Goal: Task Accomplishment & Management: Manage account settings

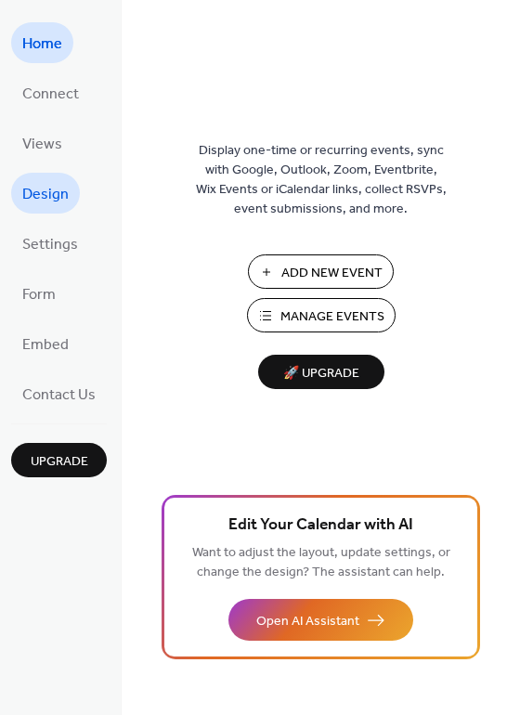
click at [47, 207] on span "Design" at bounding box center [45, 195] width 46 height 30
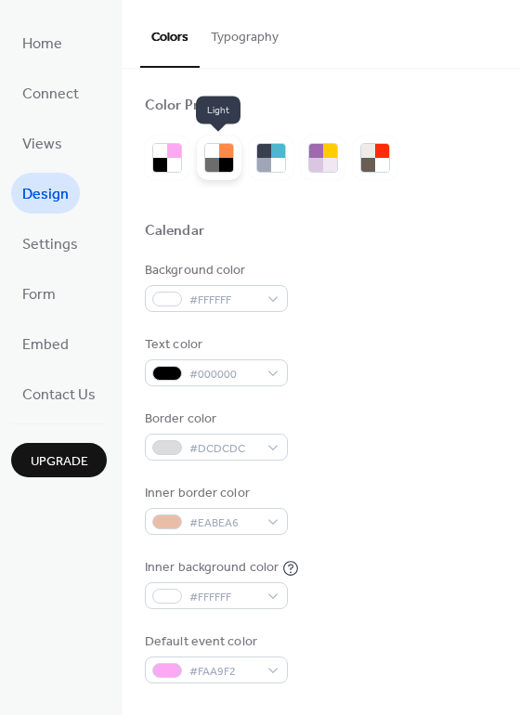
click at [222, 158] on div at bounding box center [226, 165] width 14 height 14
click at [247, 33] on button "Typography" at bounding box center [245, 33] width 90 height 66
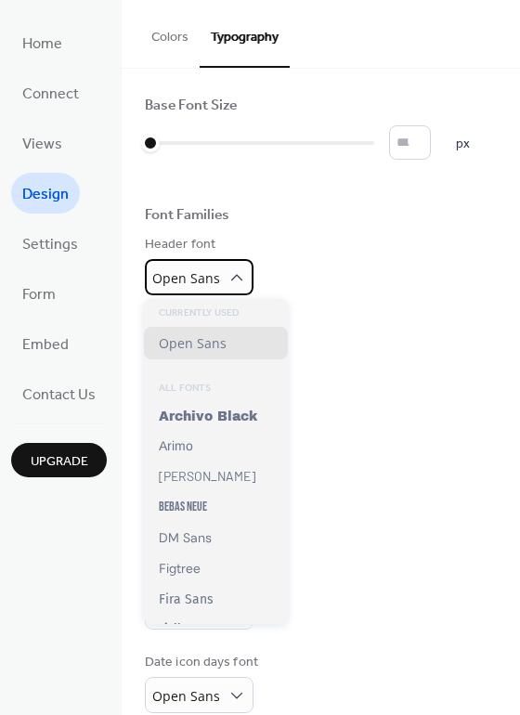
click at [220, 275] on div "Open Sans" at bounding box center [199, 277] width 109 height 36
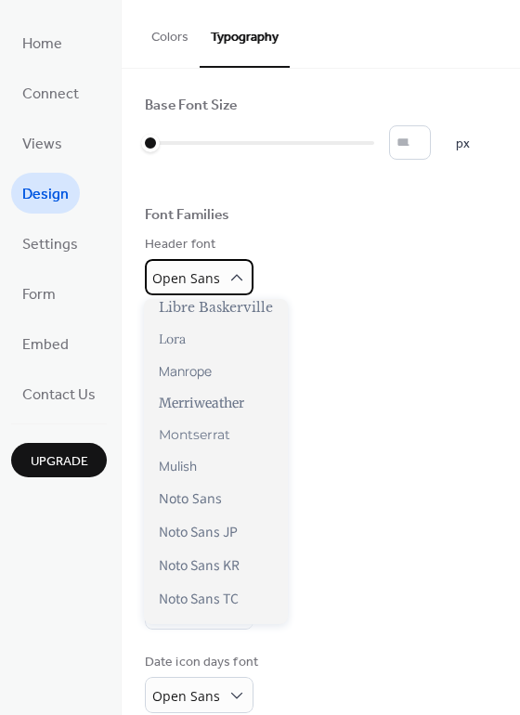
scroll to position [607, 0]
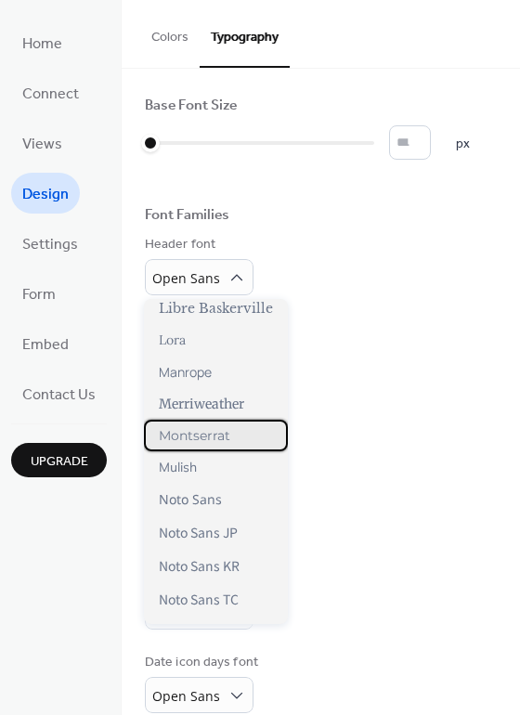
click at [214, 443] on span "Montserrat" at bounding box center [194, 435] width 71 height 17
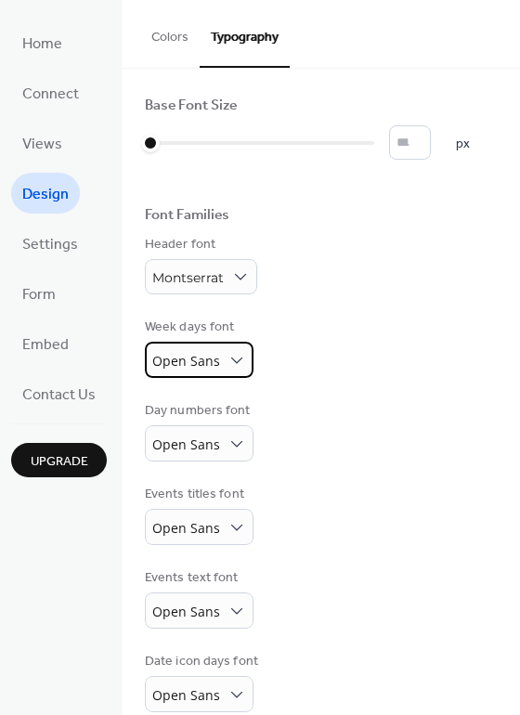
click at [242, 356] on div "Open Sans" at bounding box center [199, 360] width 109 height 36
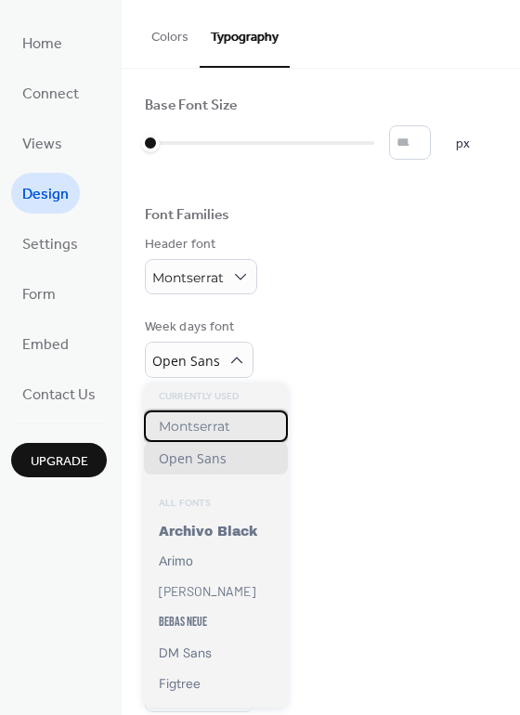
click at [201, 437] on div "Montserrat" at bounding box center [216, 426] width 144 height 32
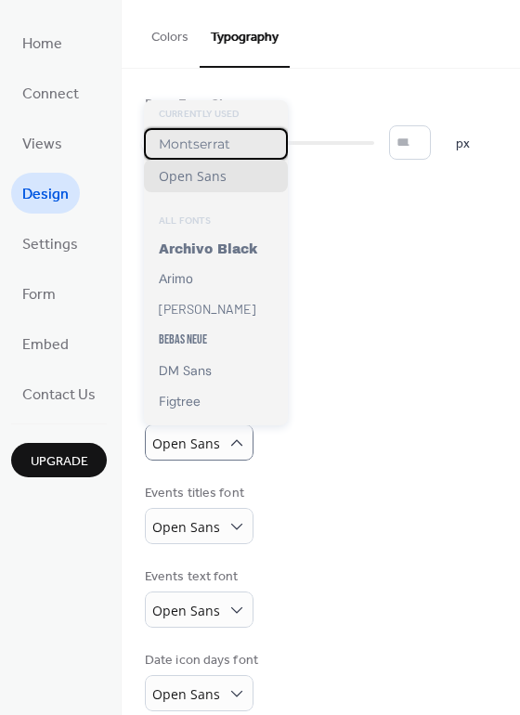
click at [205, 134] on div "Montserrat" at bounding box center [216, 144] width 144 height 32
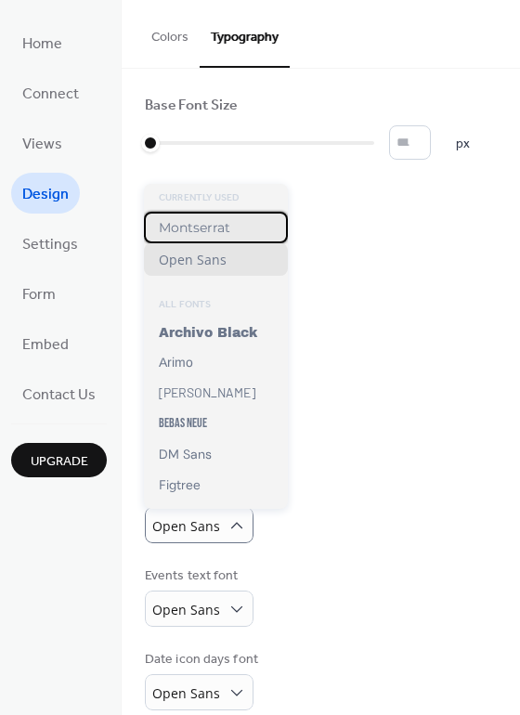
click at [205, 227] on span "Montserrat" at bounding box center [194, 227] width 71 height 17
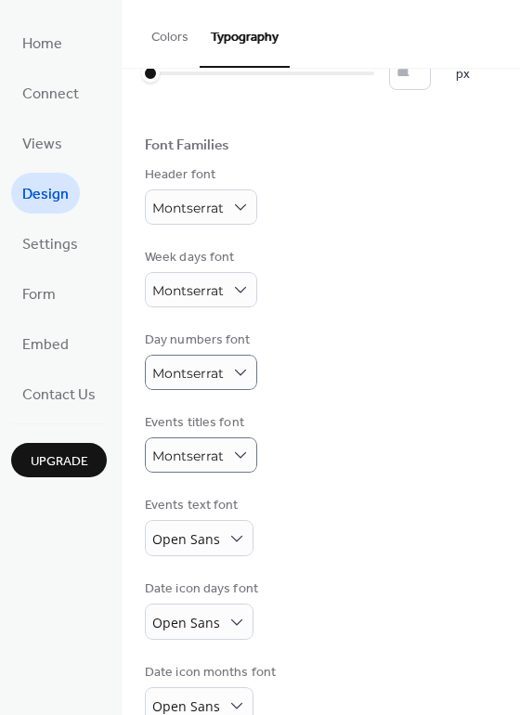
scroll to position [108, 0]
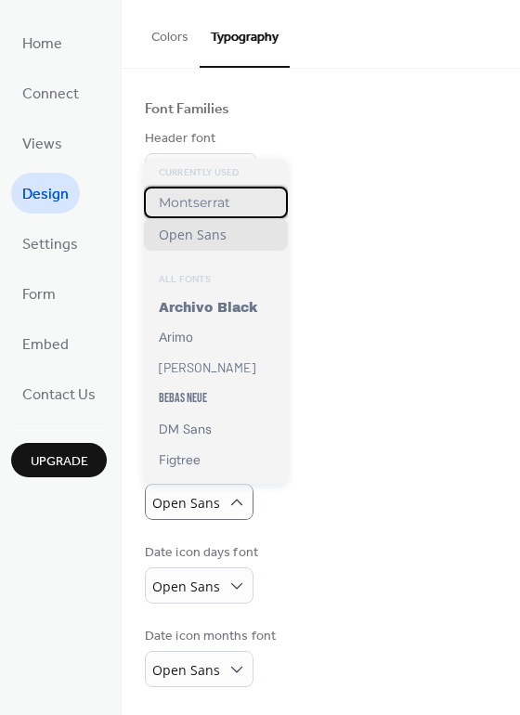
click at [206, 215] on div "Montserrat" at bounding box center [216, 203] width 144 height 32
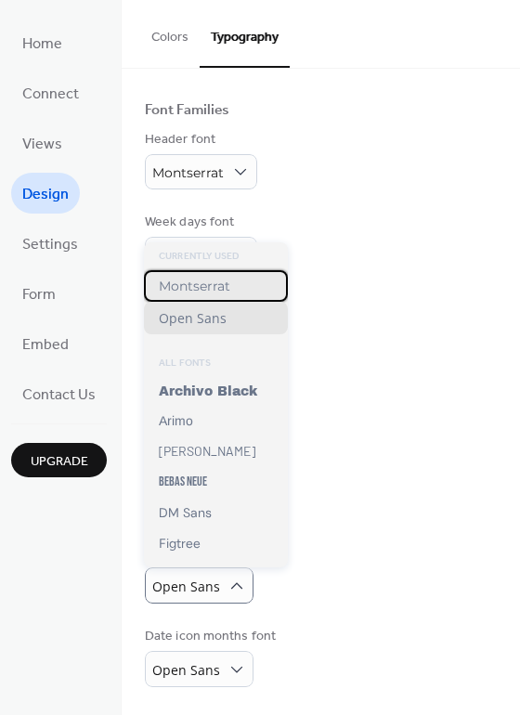
click at [219, 291] on span "Montserrat" at bounding box center [194, 286] width 71 height 17
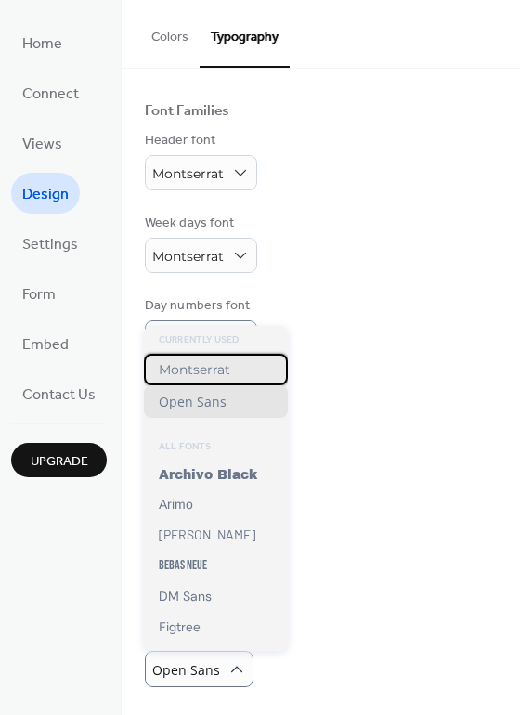
click at [211, 373] on span "Montserrat" at bounding box center [194, 369] width 71 height 17
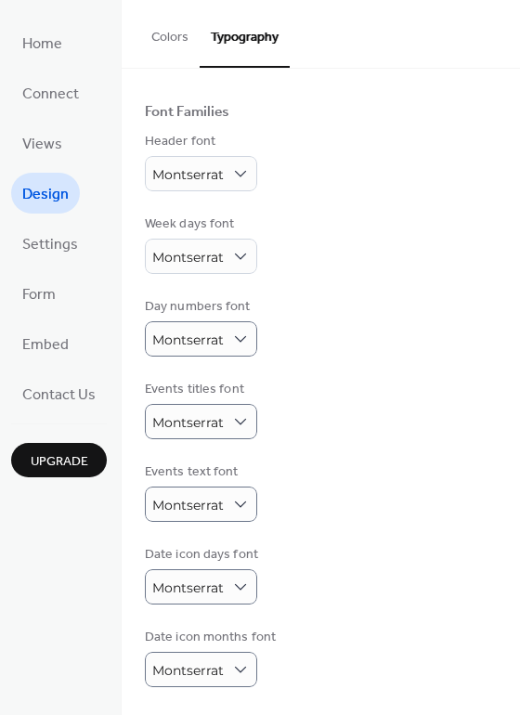
scroll to position [106, 0]
click at [53, 254] on span "Settings" at bounding box center [50, 245] width 56 height 30
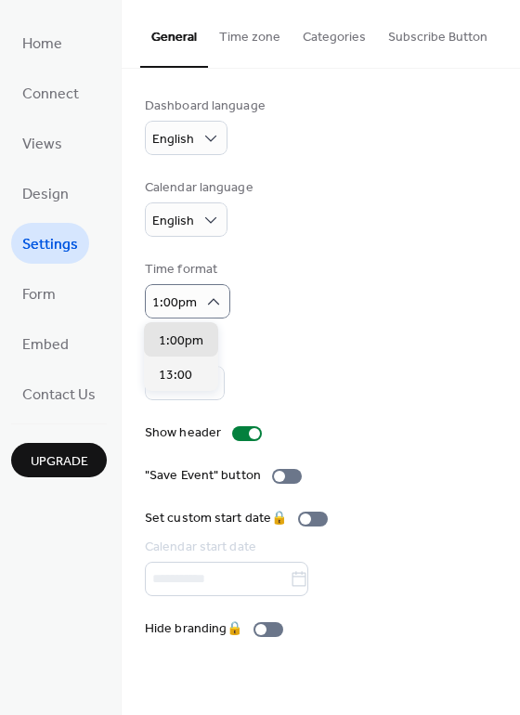
click at [289, 308] on div "Time format 1:00pm" at bounding box center [321, 289] width 352 height 58
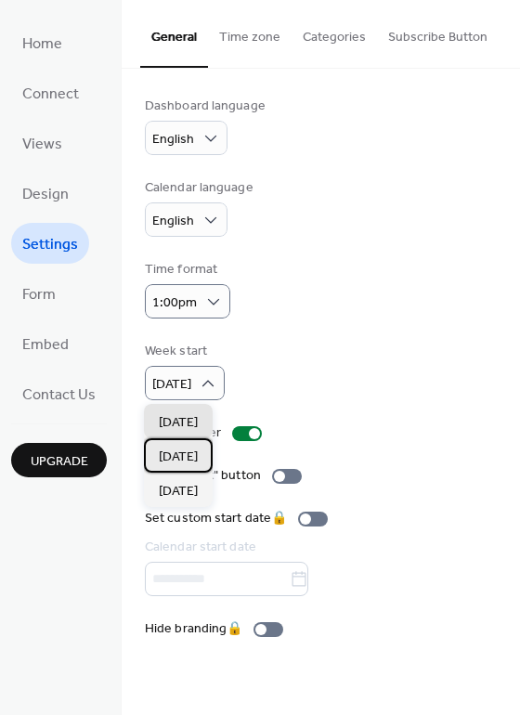
click at [184, 447] on div "Monday" at bounding box center [178, 455] width 69 height 34
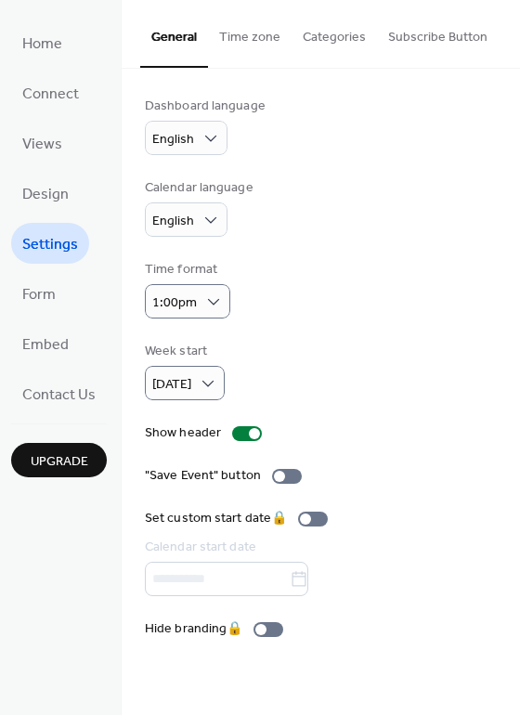
click at [356, 421] on div "Dashboard language English Calendar language English Time format 1:00pm Week st…" at bounding box center [321, 368] width 352 height 542
click at [290, 474] on div at bounding box center [287, 476] width 30 height 15
click at [32, 295] on span "Form" at bounding box center [38, 295] width 33 height 30
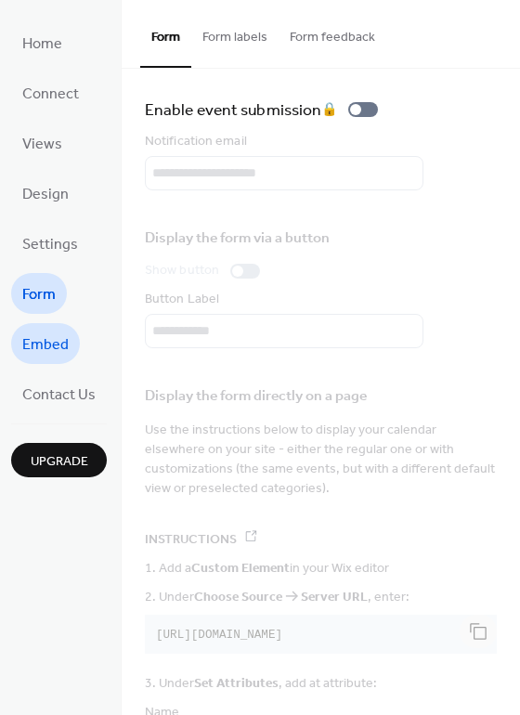
click at [44, 343] on span "Embed" at bounding box center [45, 345] width 46 height 30
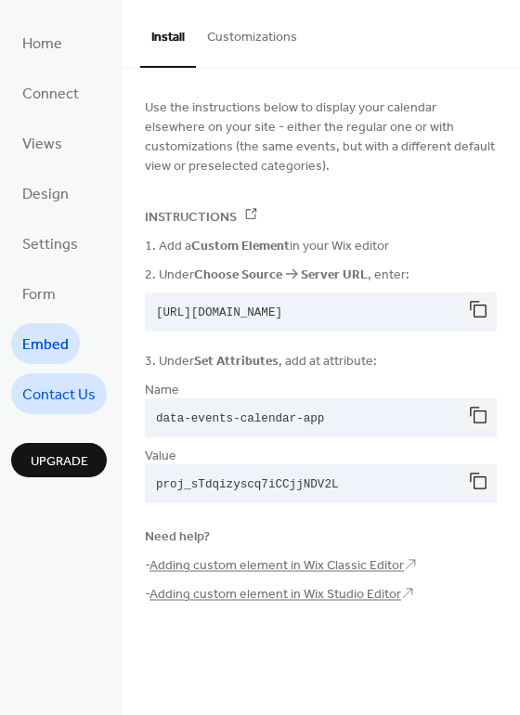
click at [70, 408] on span "Contact Us" at bounding box center [58, 396] width 73 height 30
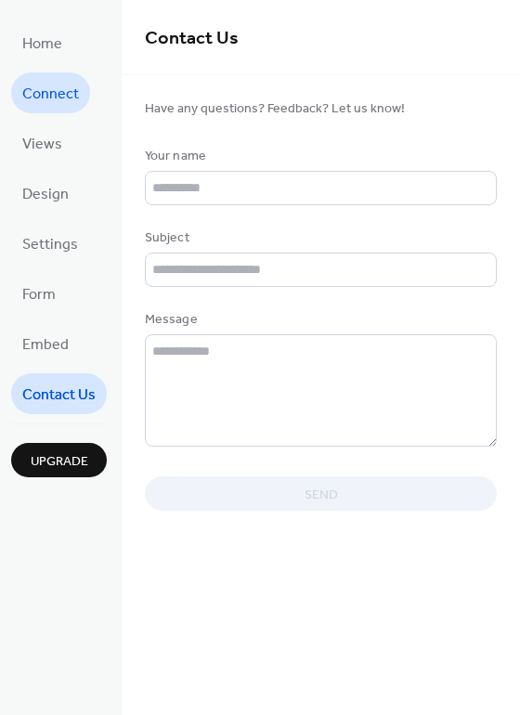
click at [48, 97] on span "Connect" at bounding box center [50, 95] width 57 height 30
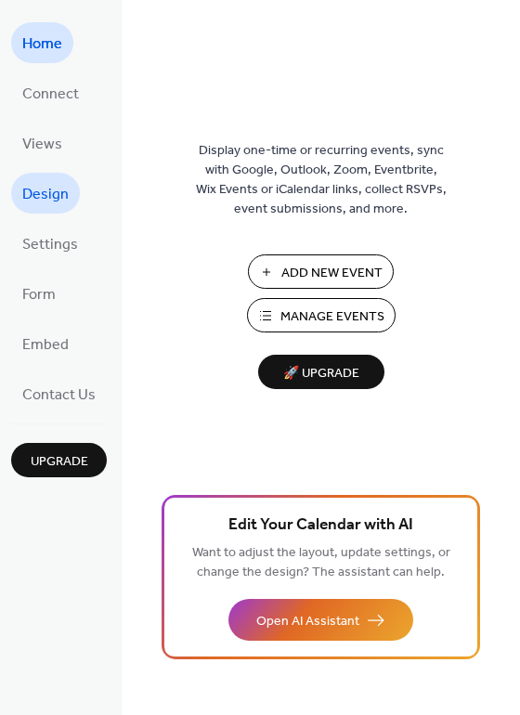
click at [69, 191] on link "Design" at bounding box center [45, 193] width 69 height 41
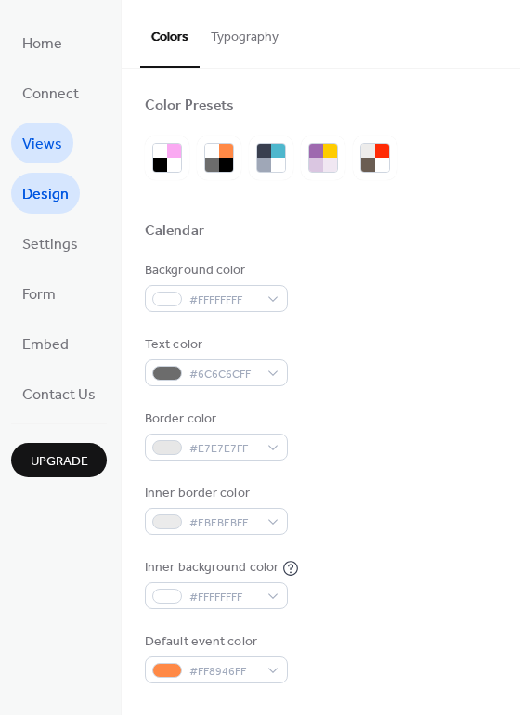
click at [45, 157] on span "Views" at bounding box center [42, 145] width 40 height 30
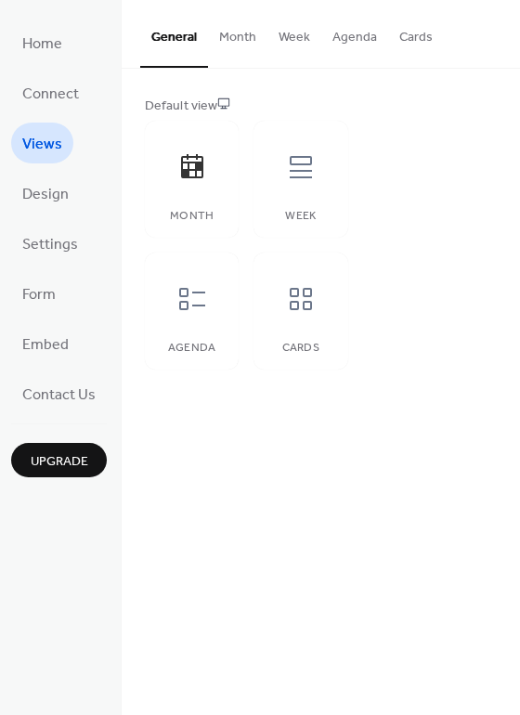
click at [416, 41] on button "Cards" at bounding box center [416, 33] width 56 height 66
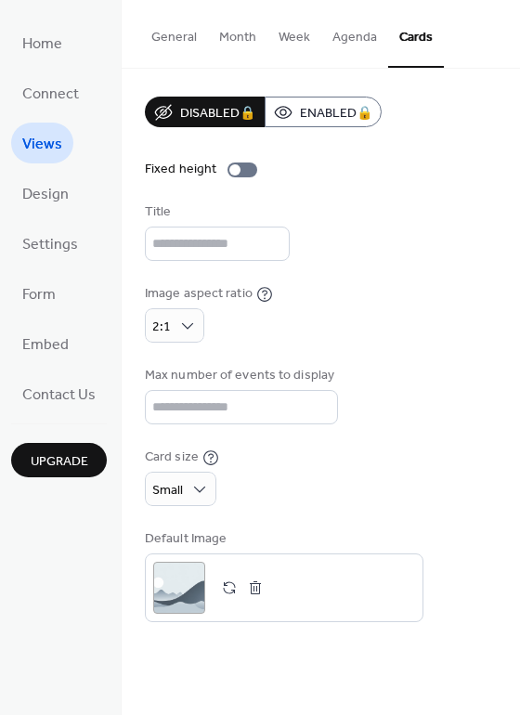
click at [364, 41] on button "Agenda" at bounding box center [354, 33] width 67 height 66
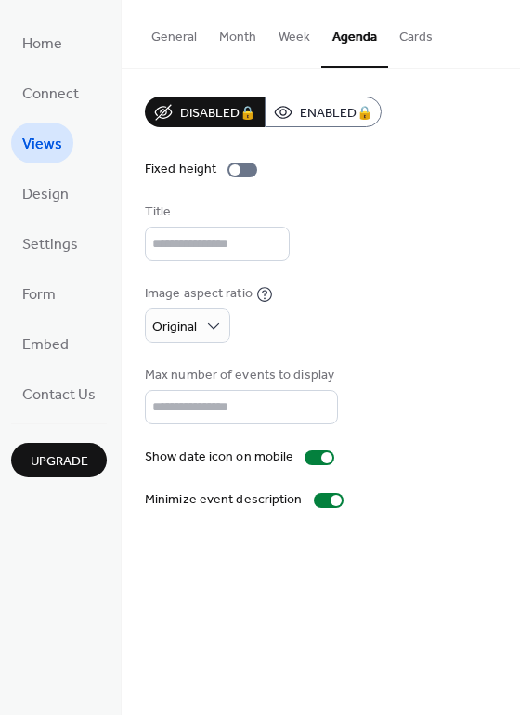
click at [171, 39] on button "General" at bounding box center [174, 33] width 68 height 66
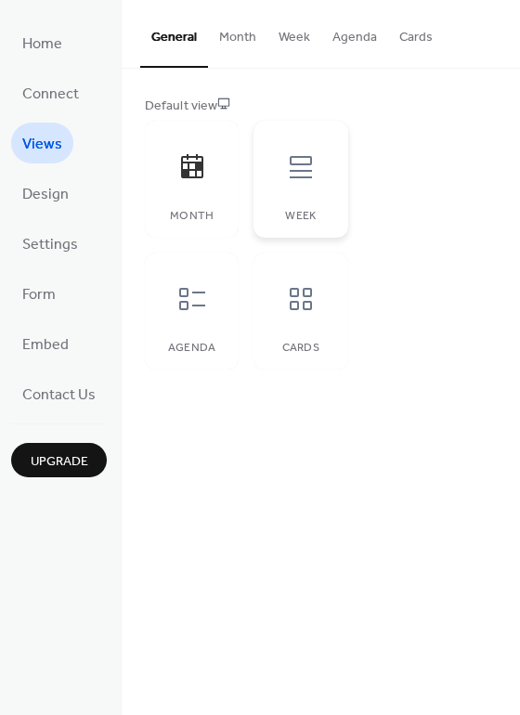
click at [286, 179] on icon at bounding box center [301, 167] width 30 height 30
click at [179, 180] on icon at bounding box center [192, 167] width 30 height 30
